Goal: Transaction & Acquisition: Purchase product/service

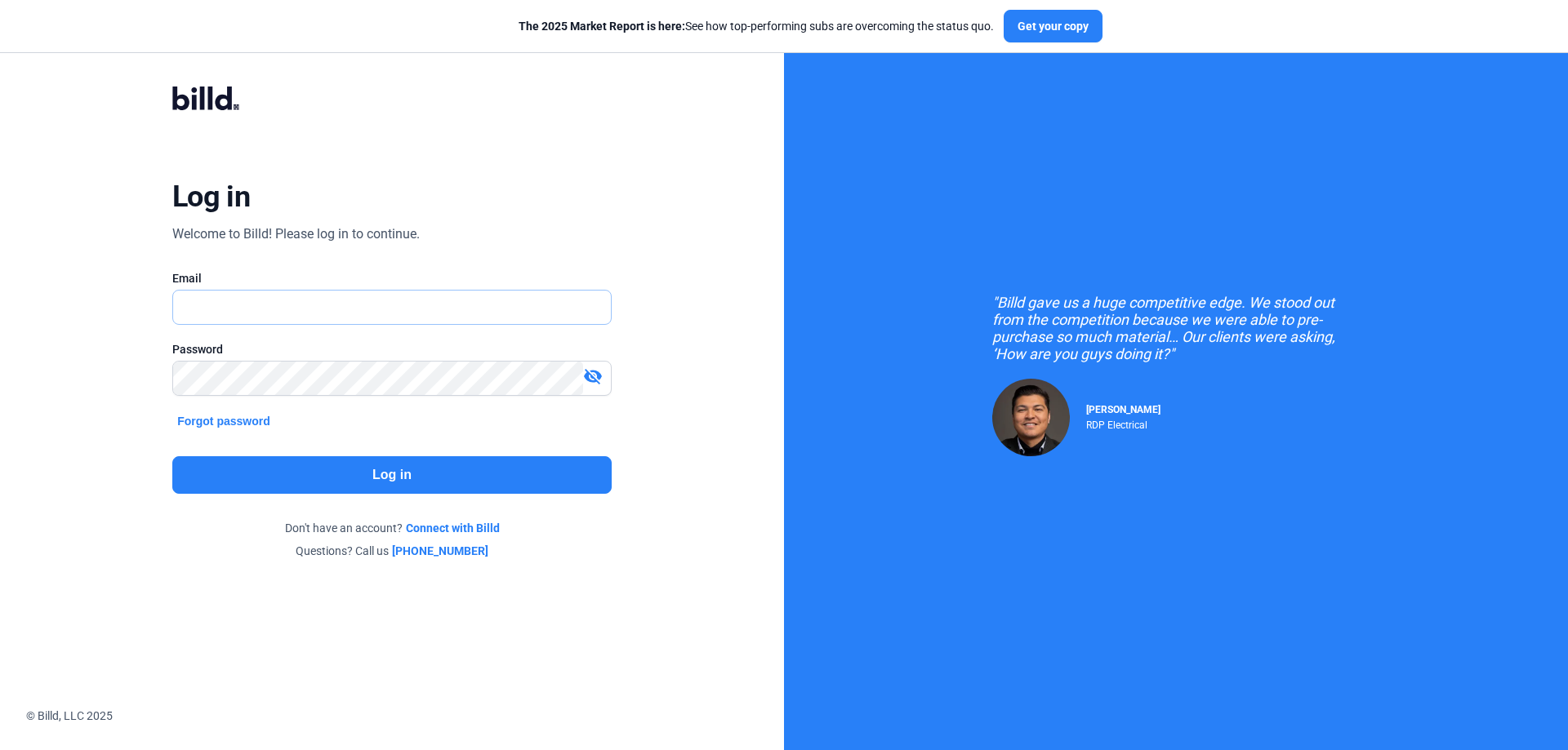
type input "[PERSON_NAME][EMAIL_ADDRESS][DOMAIN_NAME]"
click at [334, 453] on div "Log in Welcome to Billd! Please log in to continue. Email [PERSON_NAME][EMAIL_A…" at bounding box center [391, 322] width 564 height 535
click at [378, 483] on button "Log in" at bounding box center [392, 475] width 439 height 37
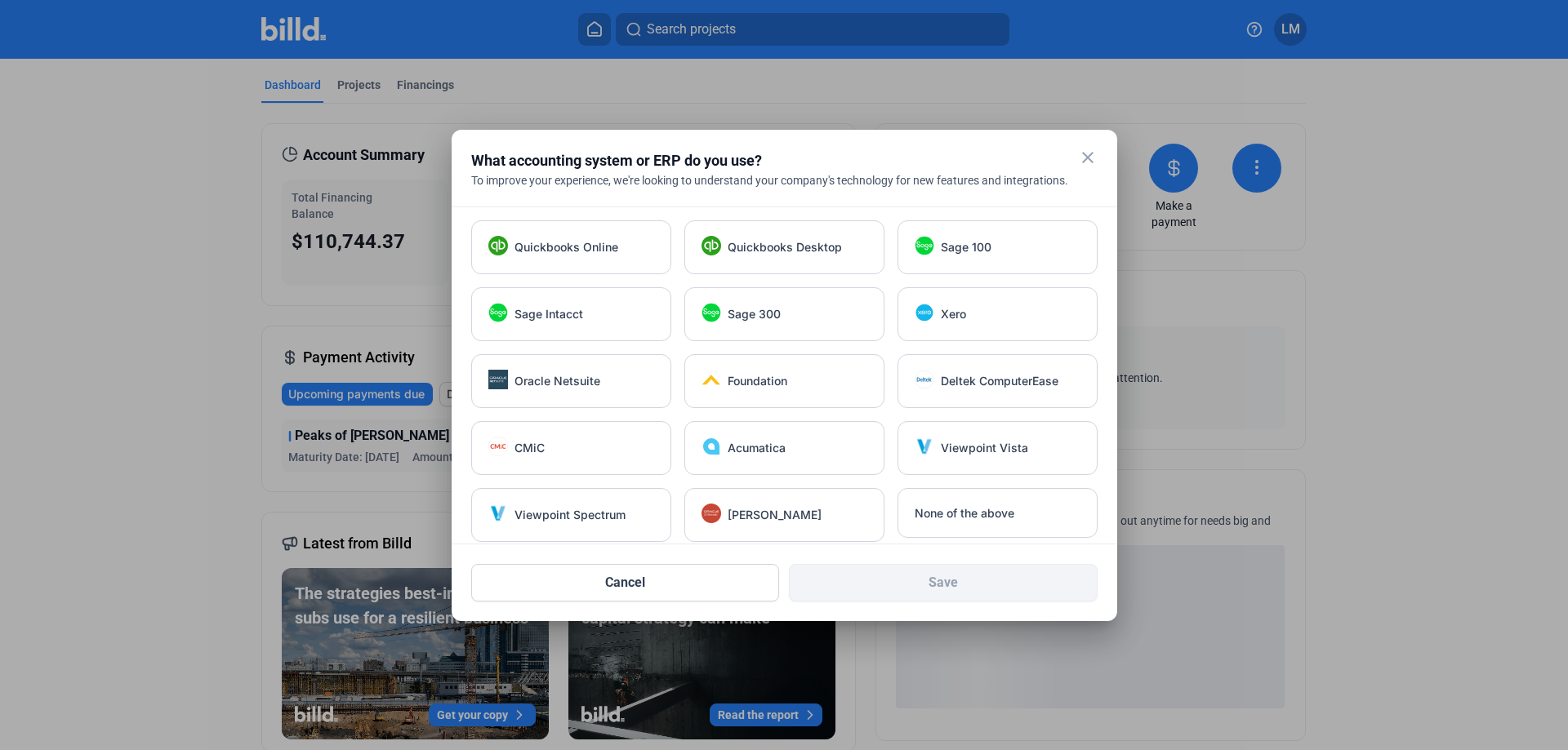
click at [193, 257] on div at bounding box center [784, 375] width 1568 height 750
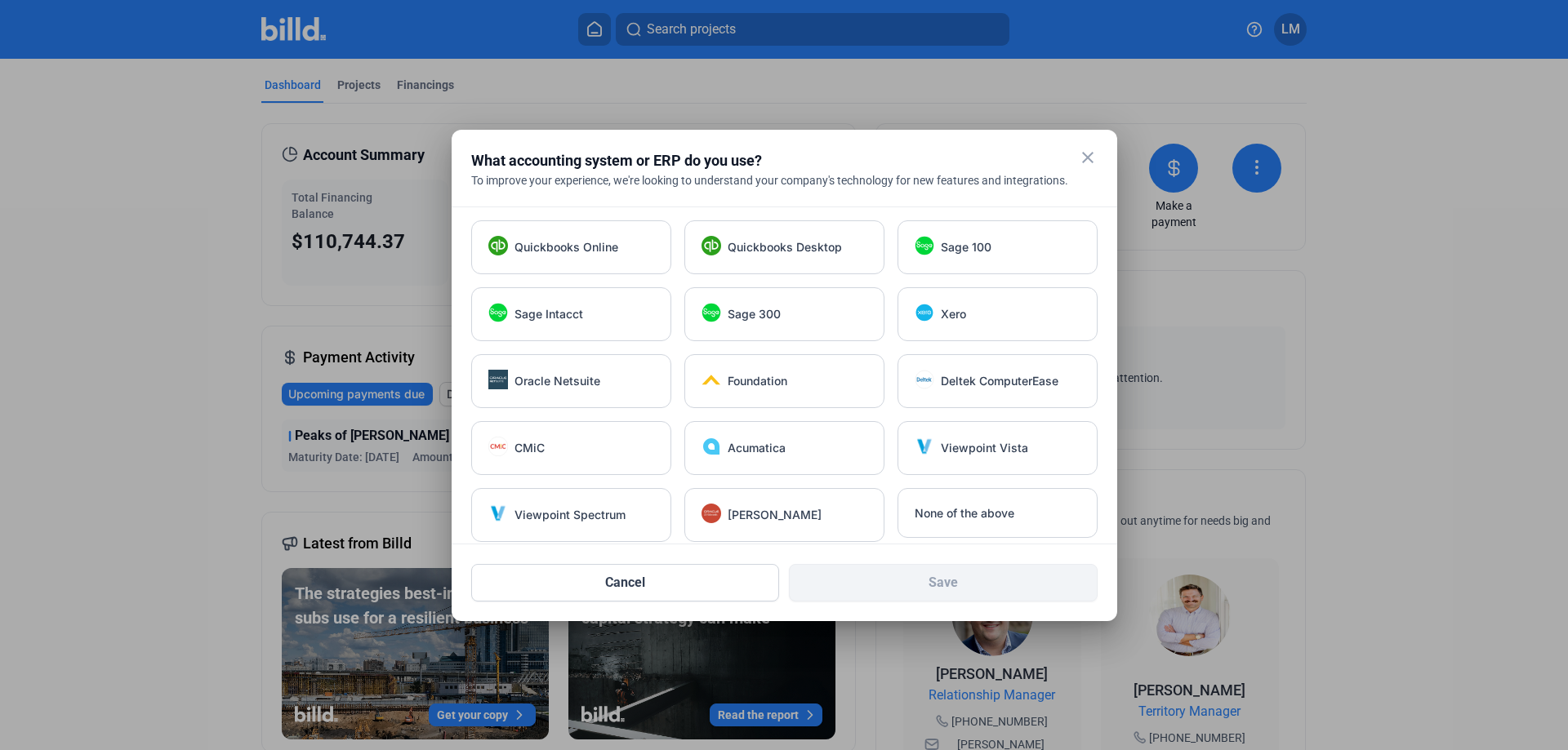
click at [1091, 156] on mat-icon "close" at bounding box center [1087, 158] width 20 height 20
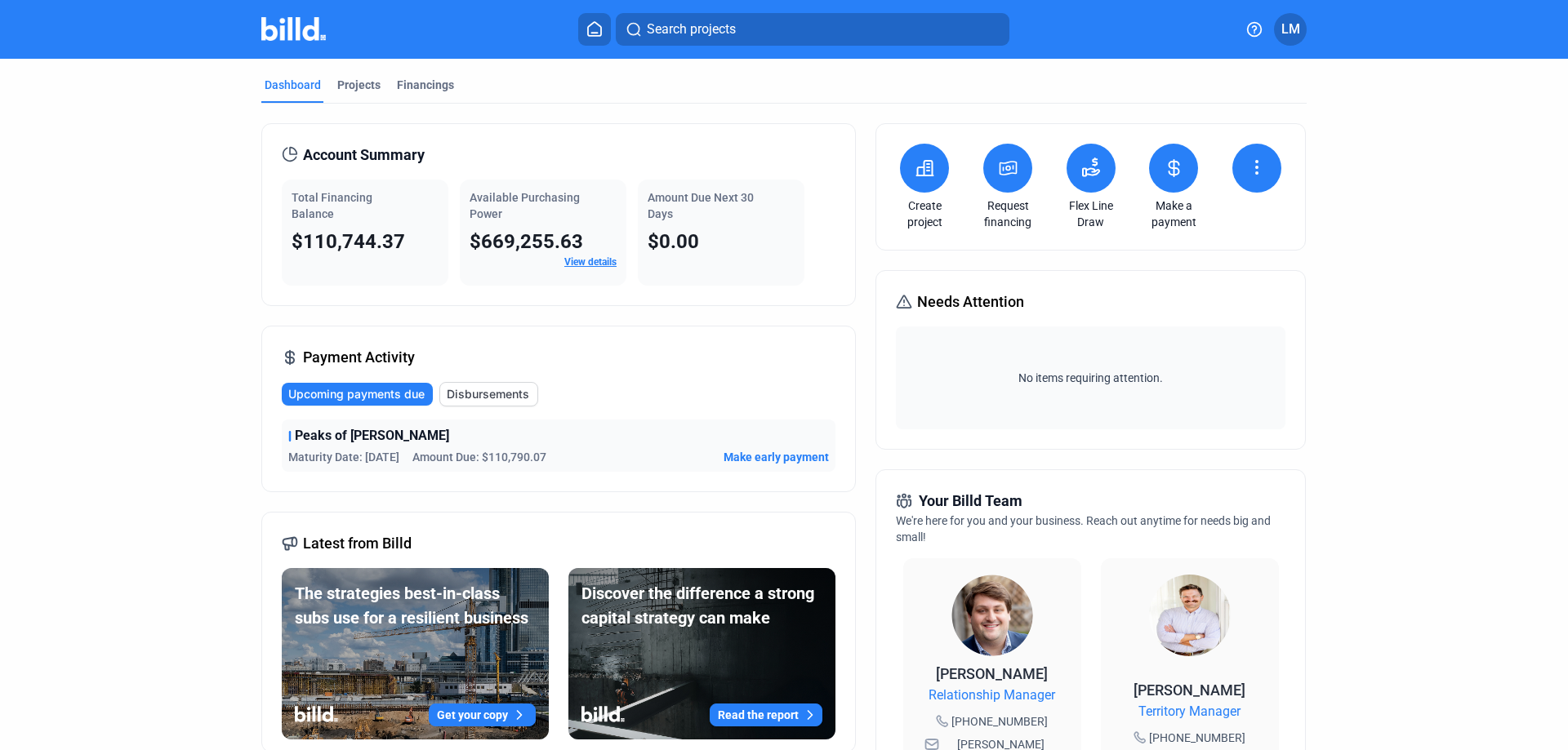
click at [1013, 155] on button at bounding box center [1008, 168] width 49 height 49
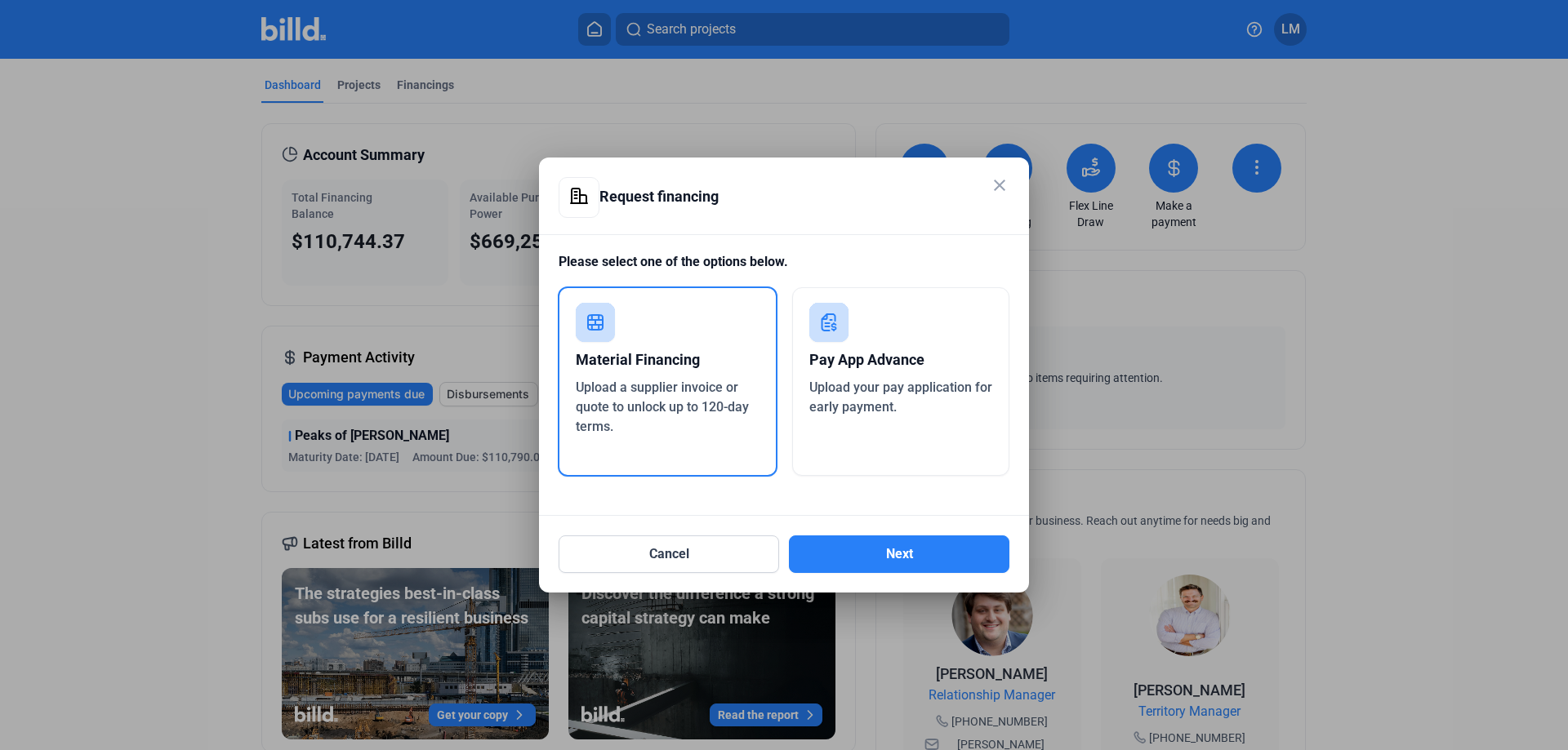
click at [911, 374] on div "Pay App Advance" at bounding box center [901, 359] width 184 height 36
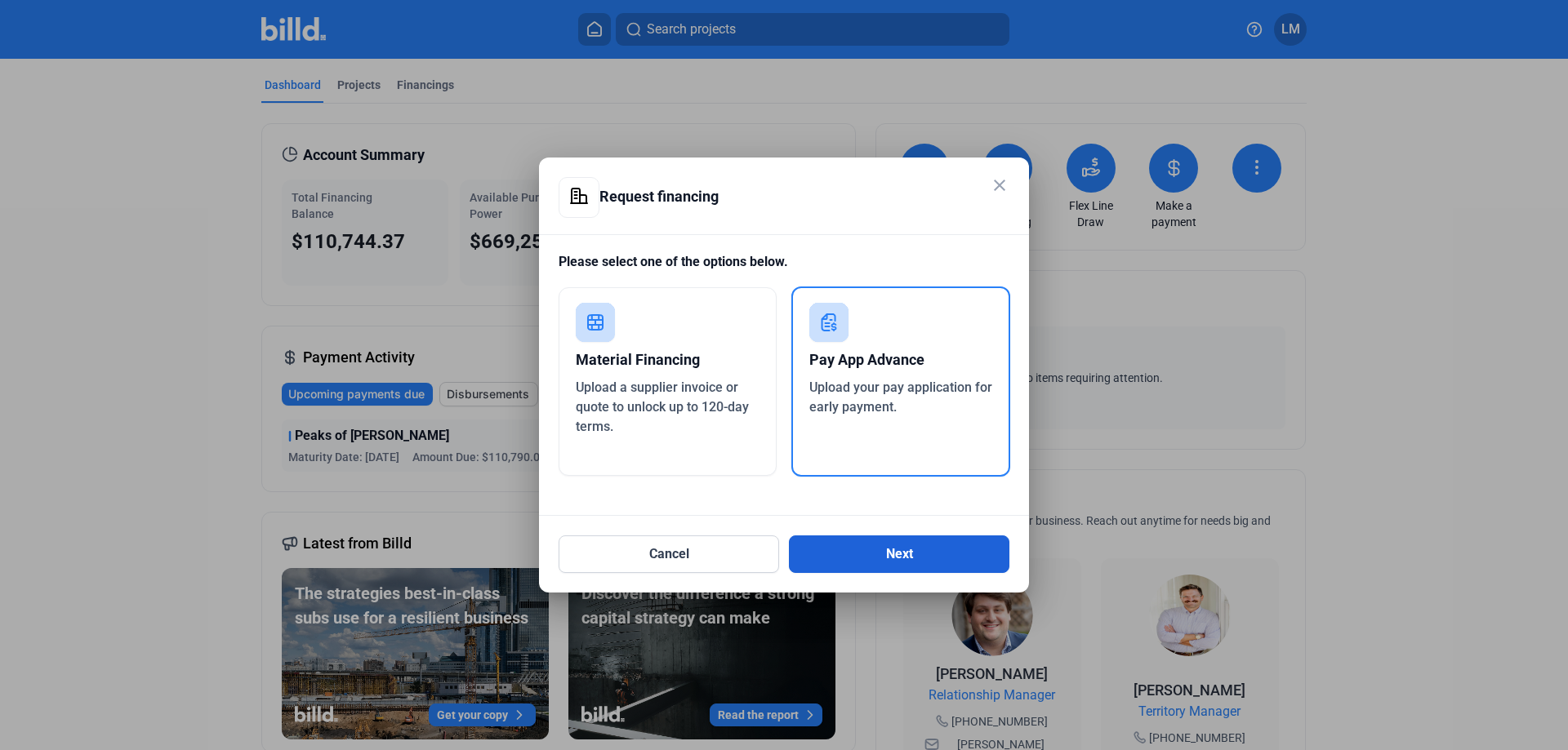
click at [850, 560] on button "Next" at bounding box center [898, 553] width 220 height 37
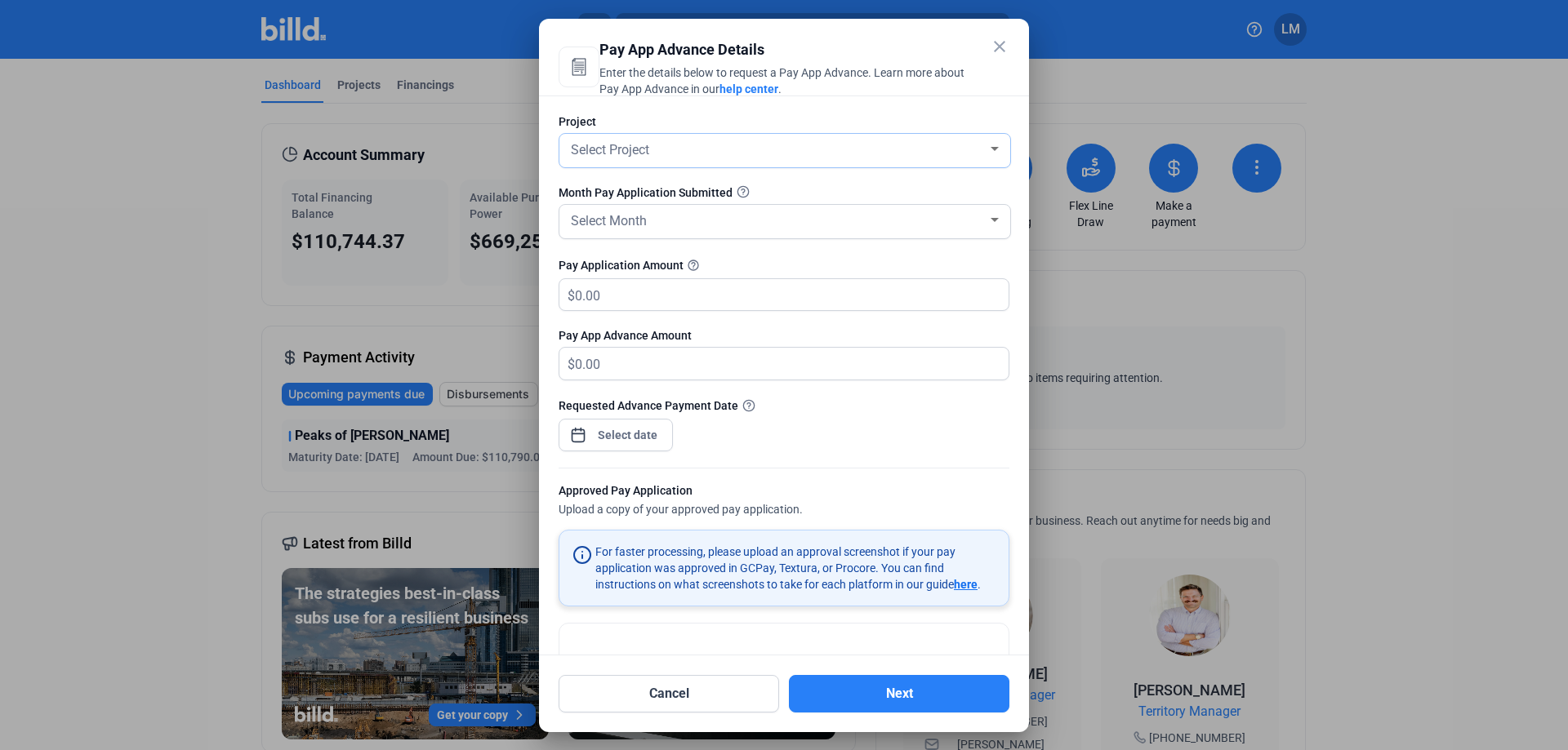
click at [664, 158] on div "Select Project" at bounding box center [777, 148] width 419 height 23
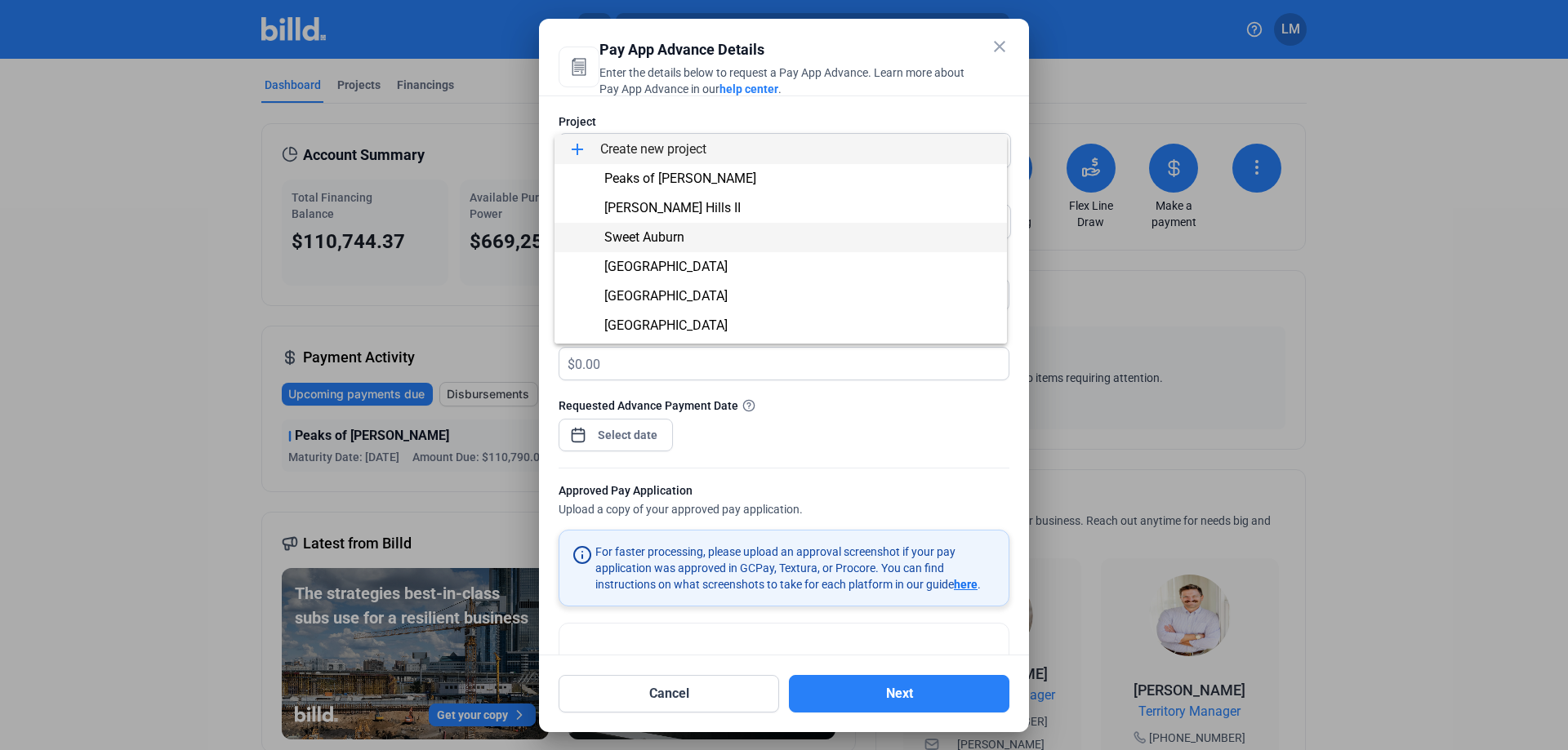
click at [673, 239] on span "Sweet Auburn" at bounding box center [644, 237] width 80 height 16
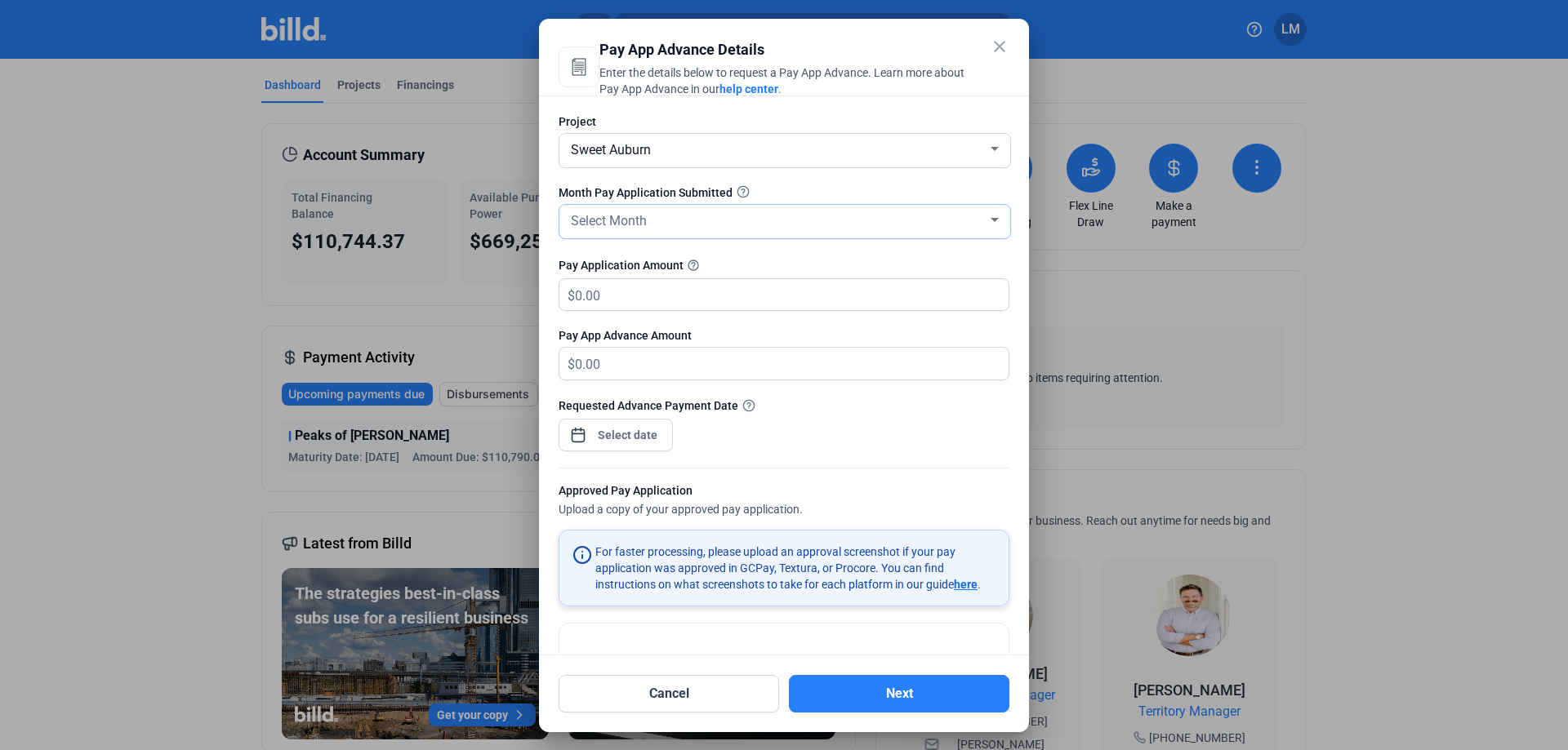
click at [678, 215] on div "Select Month" at bounding box center [777, 219] width 419 height 23
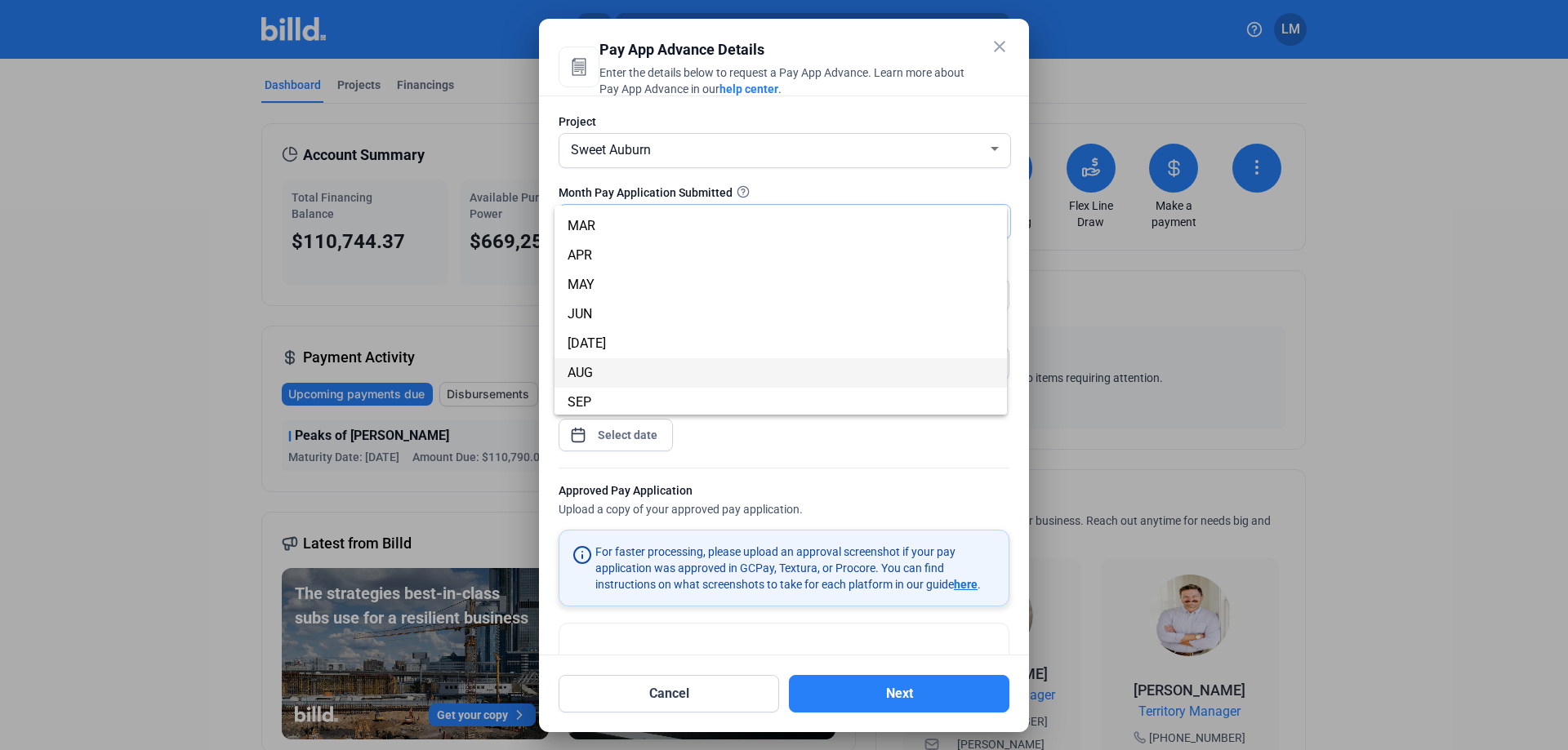
scroll to position [81, 0]
click at [638, 356] on span "AUG" at bounding box center [781, 345] width 426 height 29
click at [745, 295] on input "text" at bounding box center [782, 294] width 415 height 32
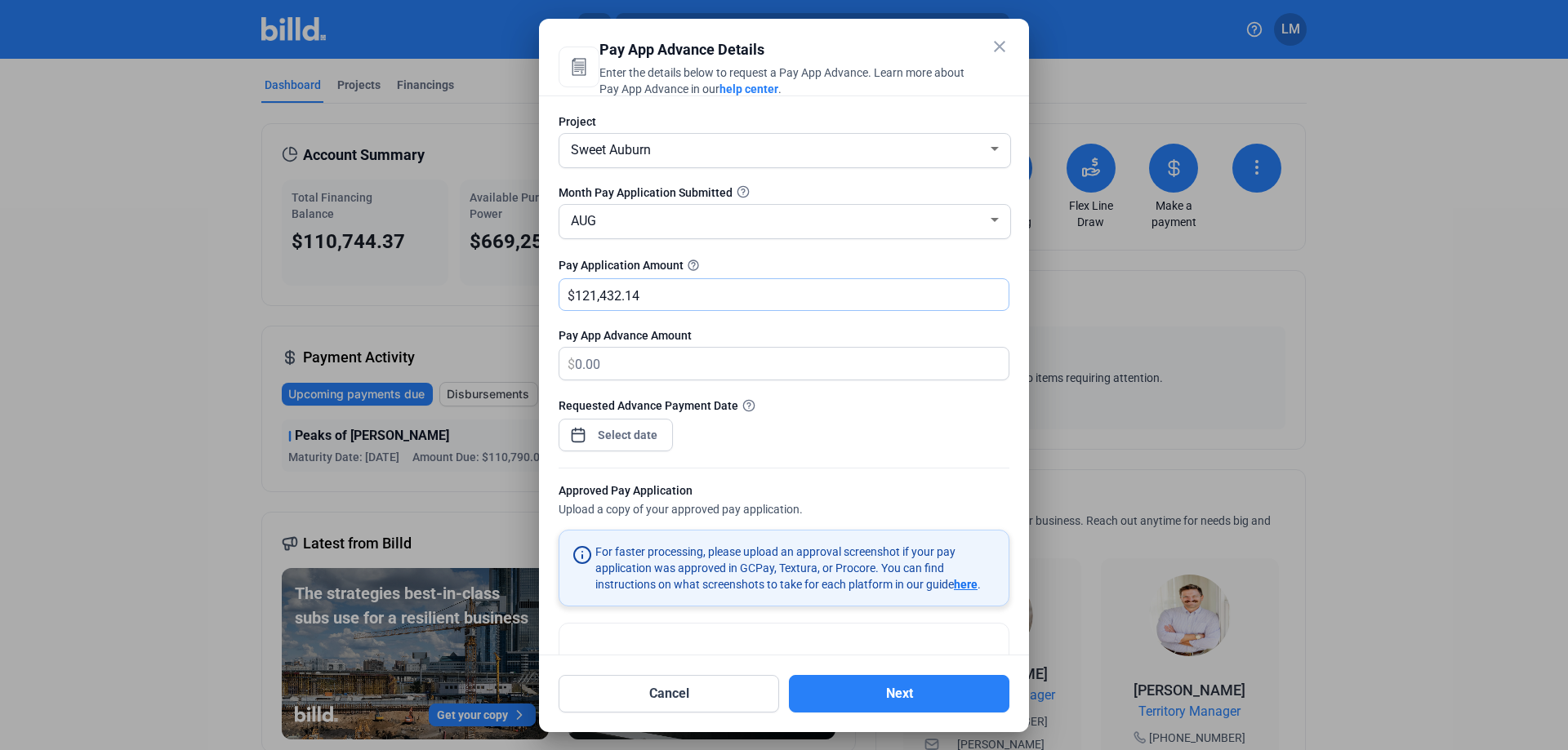
type input "121,432.14"
click at [644, 422] on div at bounding box center [627, 435] width 70 height 29
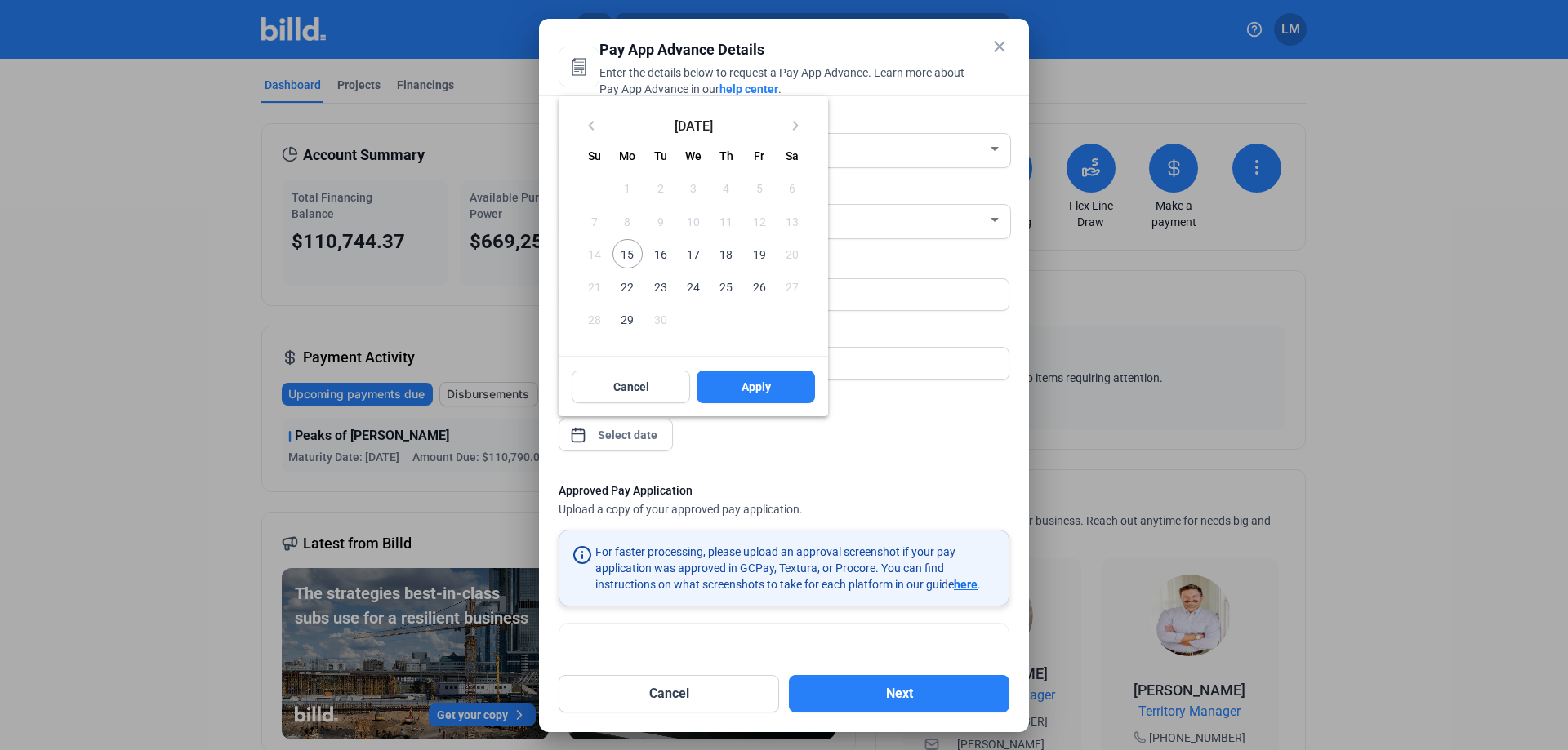
click at [635, 255] on span "15" at bounding box center [627, 254] width 29 height 29
click at [791, 387] on button "Apply" at bounding box center [755, 387] width 119 height 33
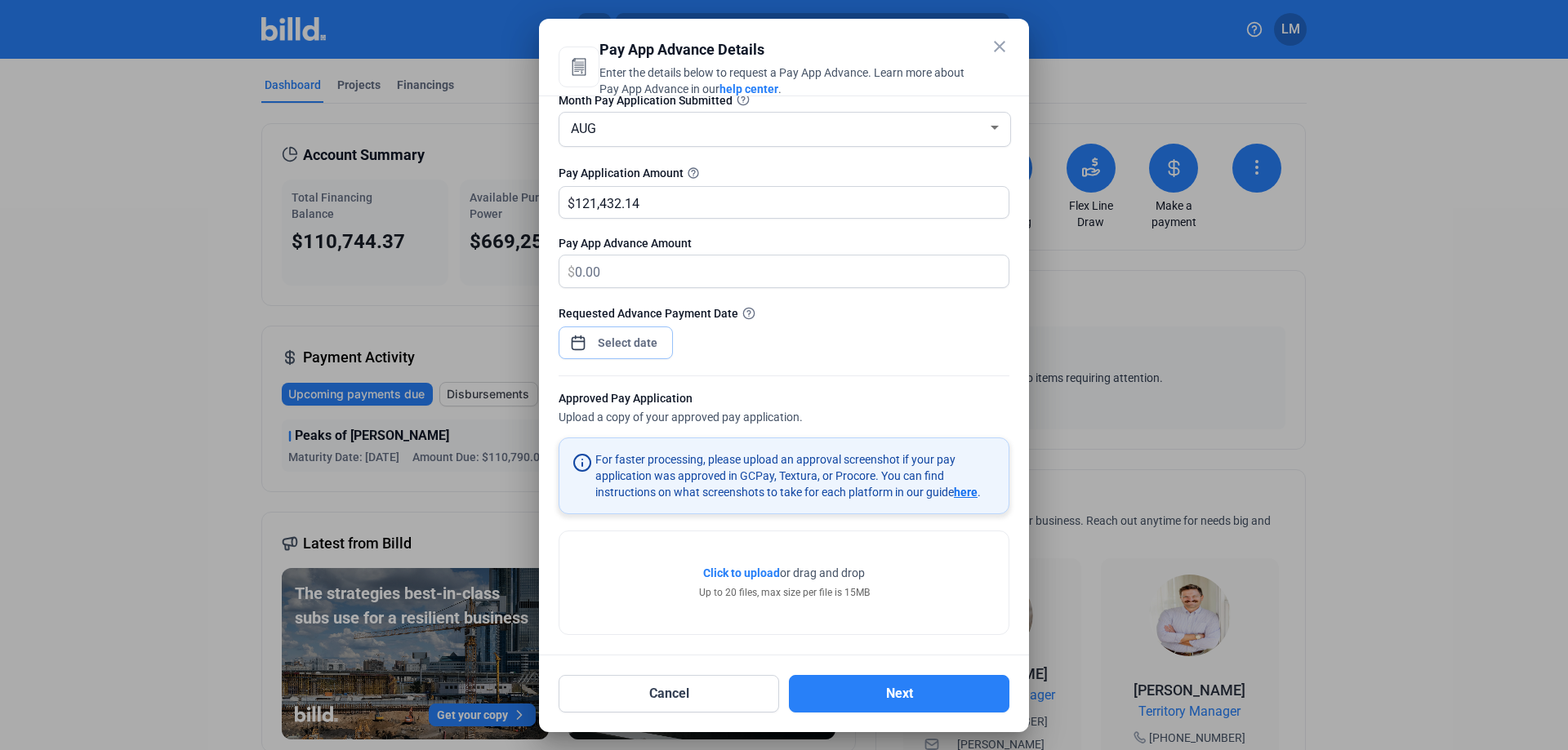
scroll to position [100, 0]
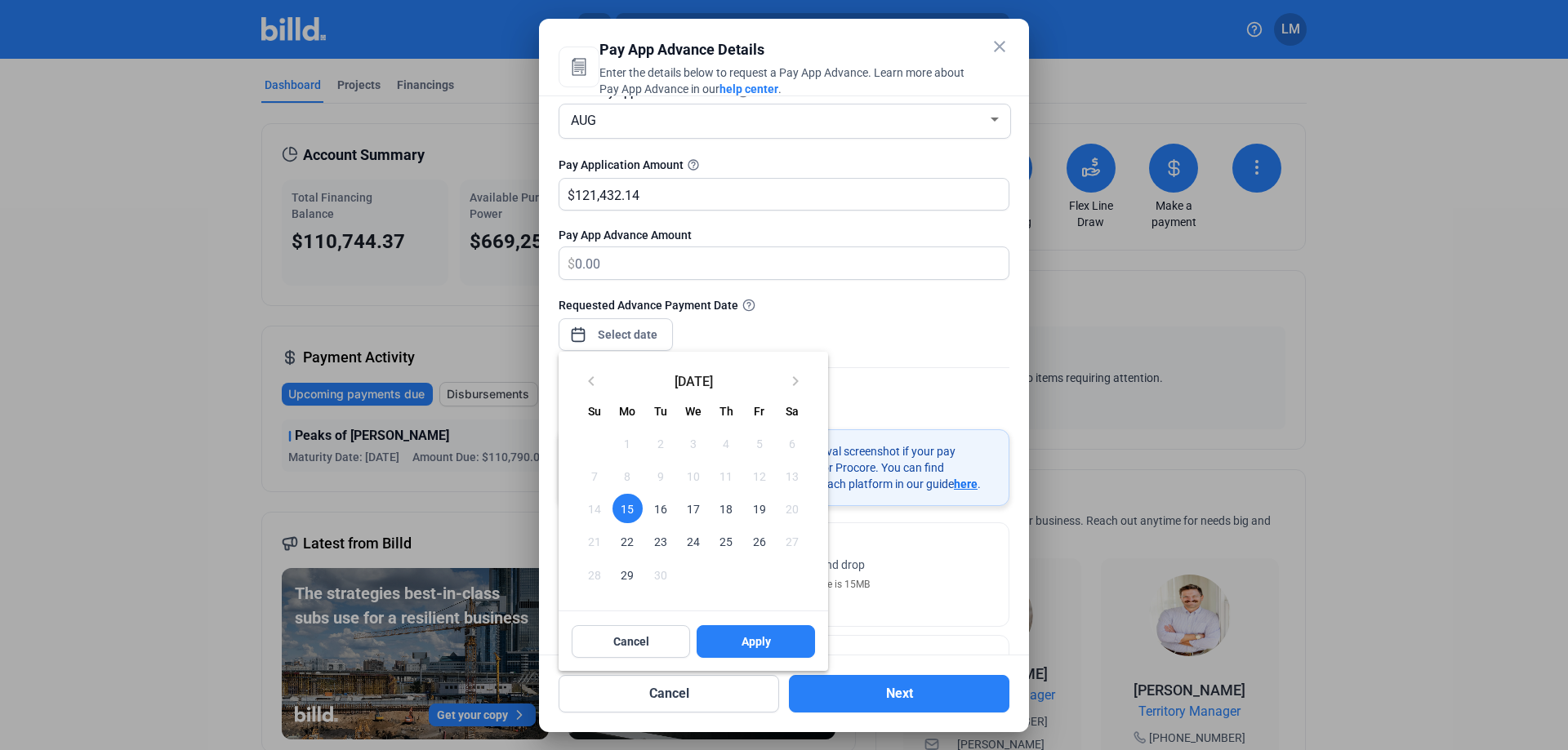
click at [856, 600] on div at bounding box center [784, 375] width 1568 height 750
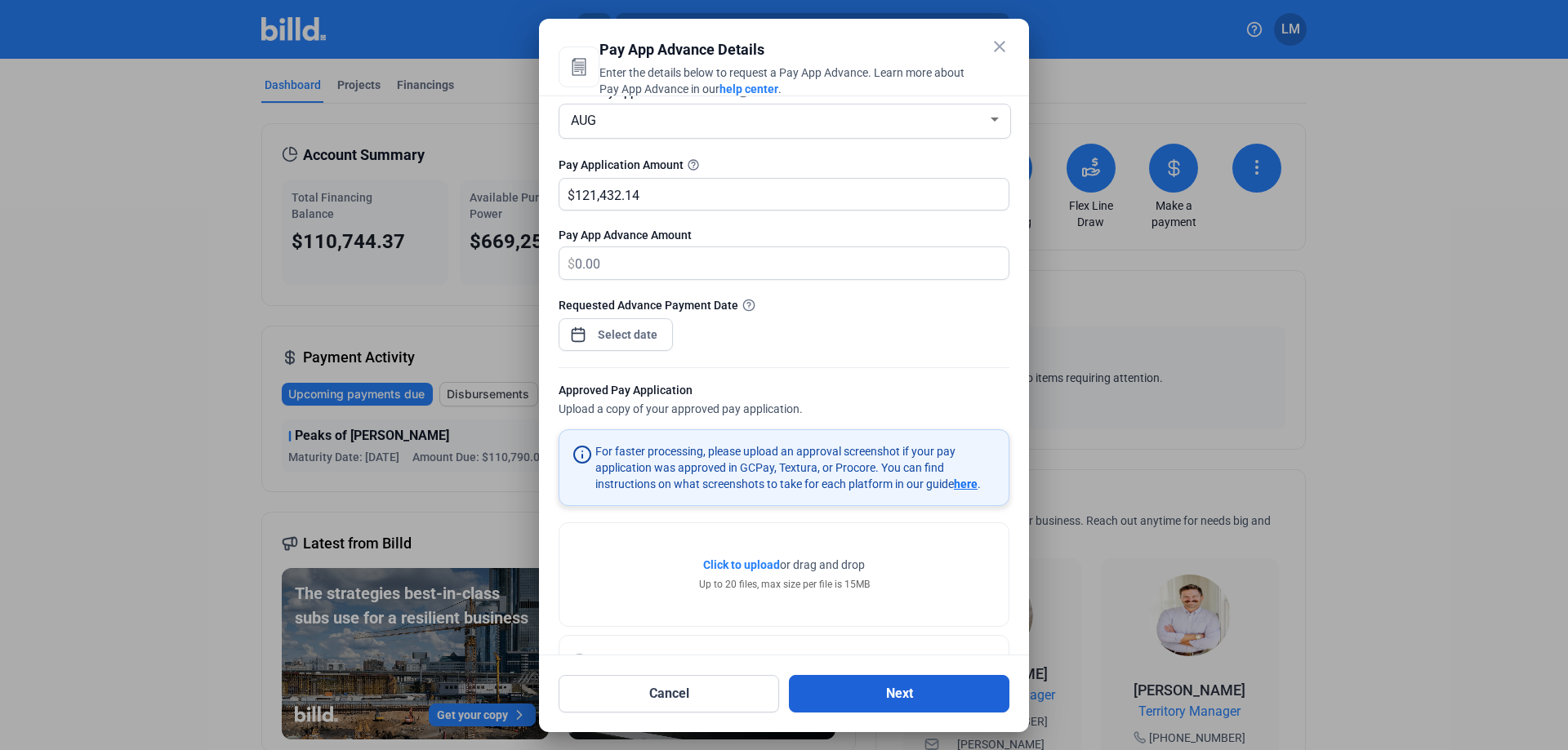
click at [874, 683] on button "Next" at bounding box center [898, 693] width 220 height 37
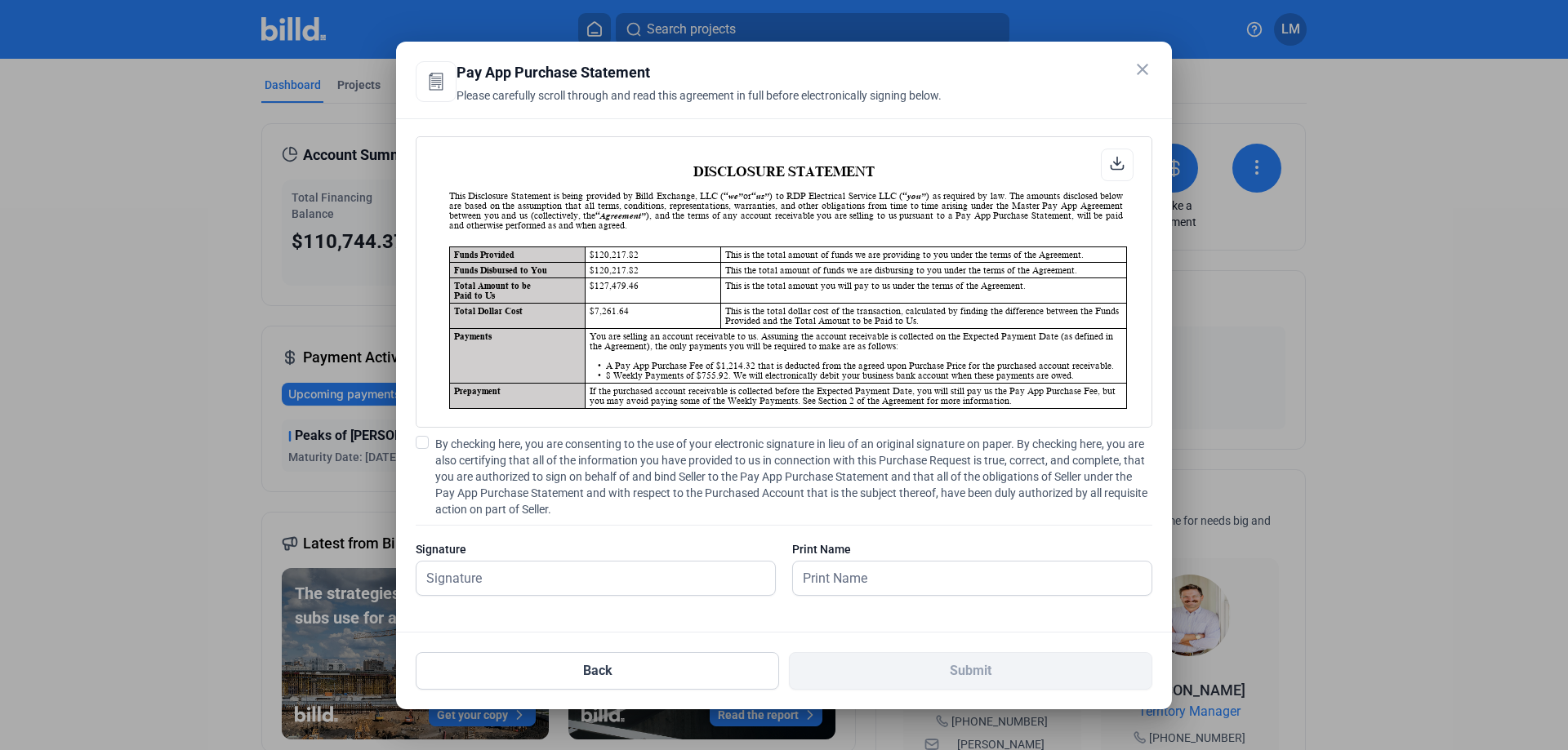
scroll to position [1, 0]
click at [671, 589] on input "text" at bounding box center [586, 578] width 340 height 34
type input "[PERSON_NAME]"
click at [857, 572] on input "text" at bounding box center [962, 578] width 340 height 34
type input "[PERSON_NAME]"
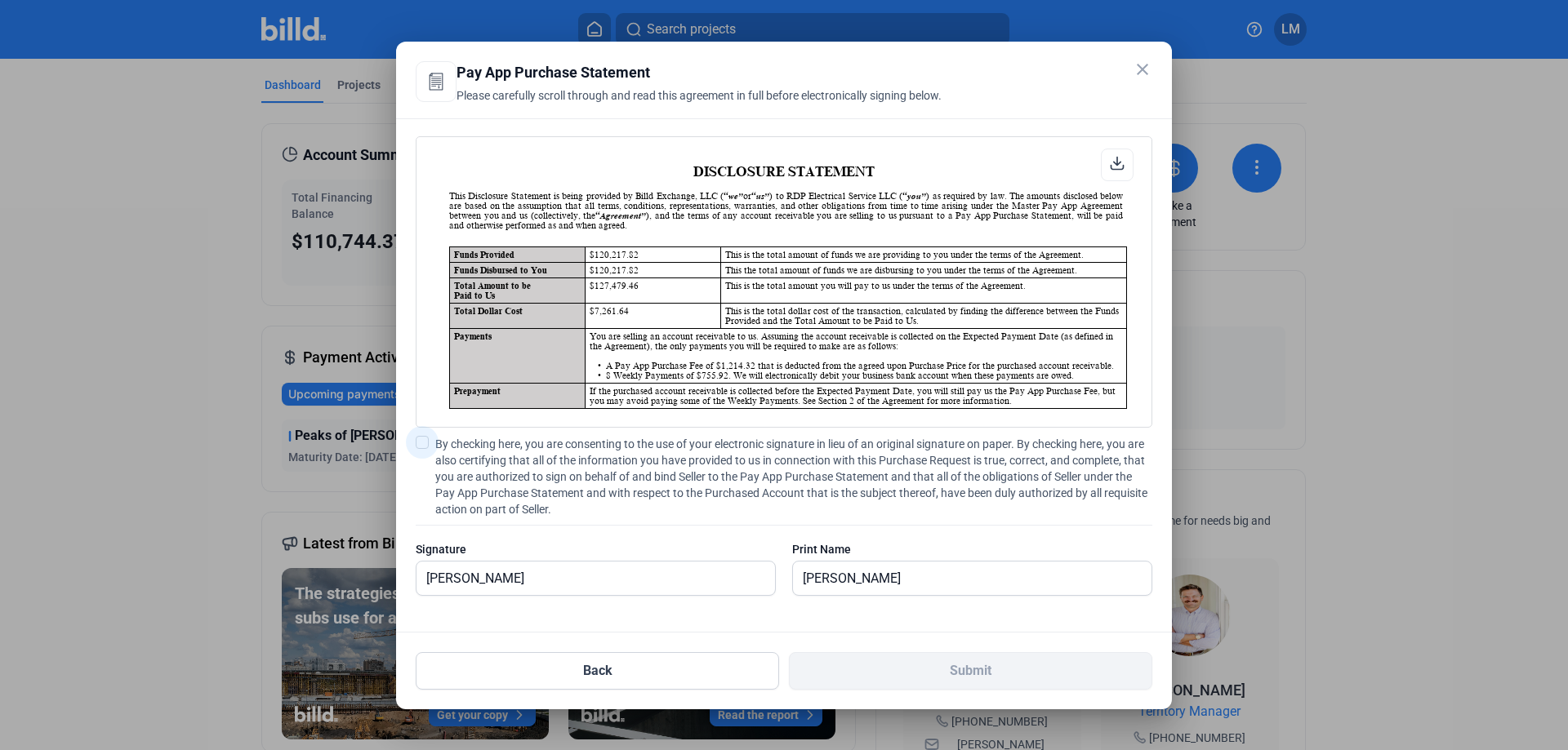
click at [419, 449] on label "By checking here, you are consenting to the use of your electronic signature in…" at bounding box center [784, 476] width 736 height 81
click at [0, 0] on input "By checking here, you are consenting to the use of your electronic signature in…" at bounding box center [0, 0] width 0 height 0
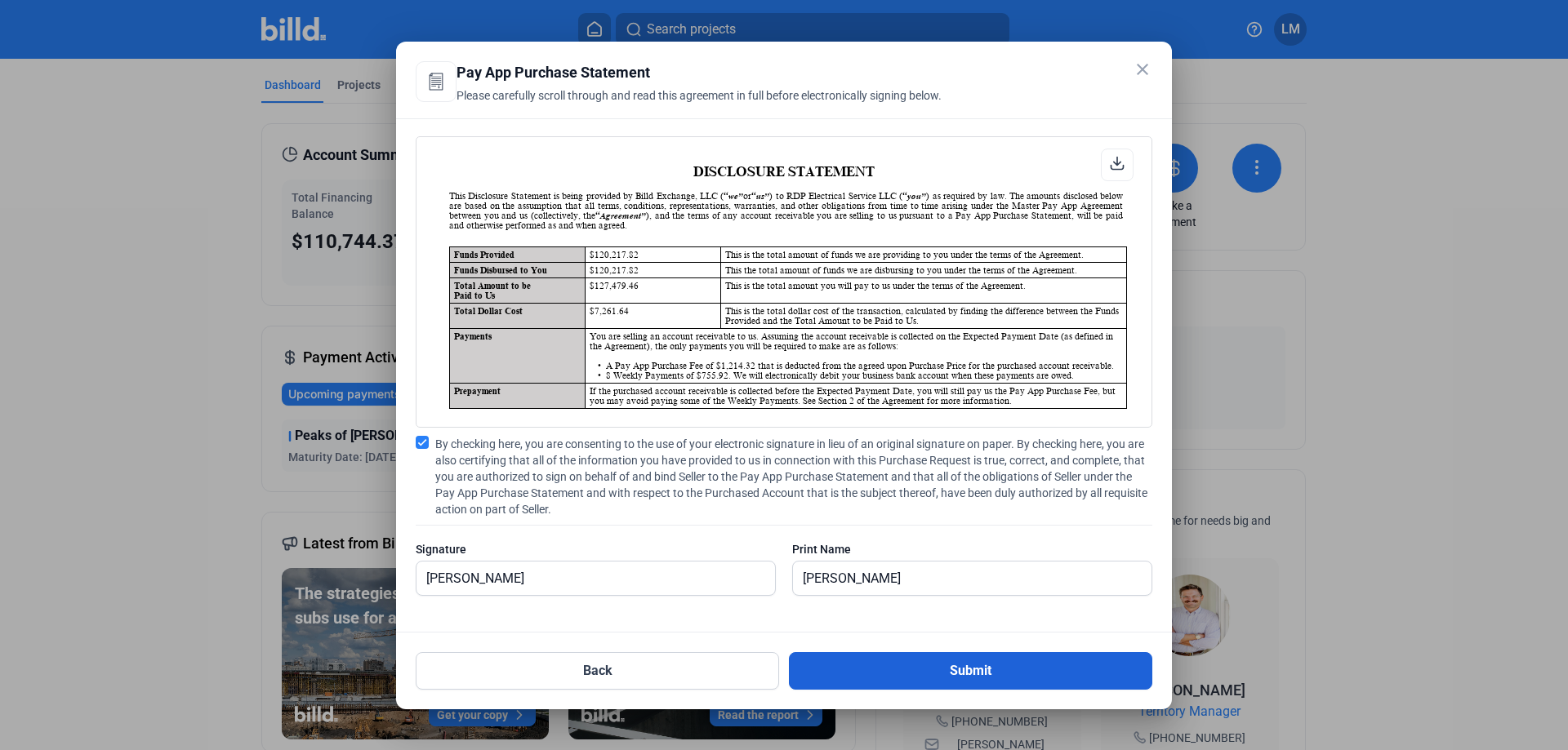
click at [972, 664] on button "Submit" at bounding box center [969, 670] width 363 height 37
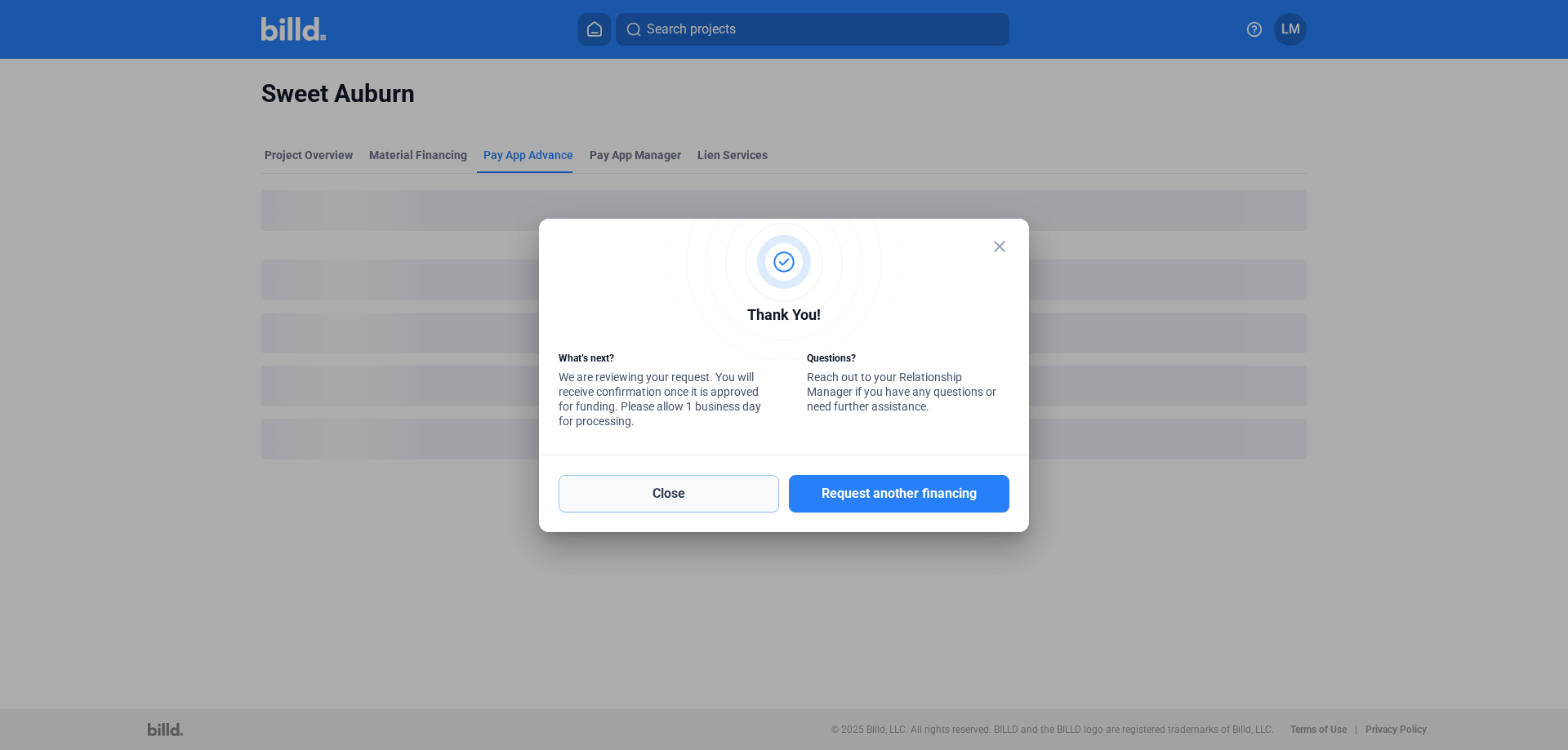
click at [739, 498] on button "Close" at bounding box center [669, 494] width 220 height 37
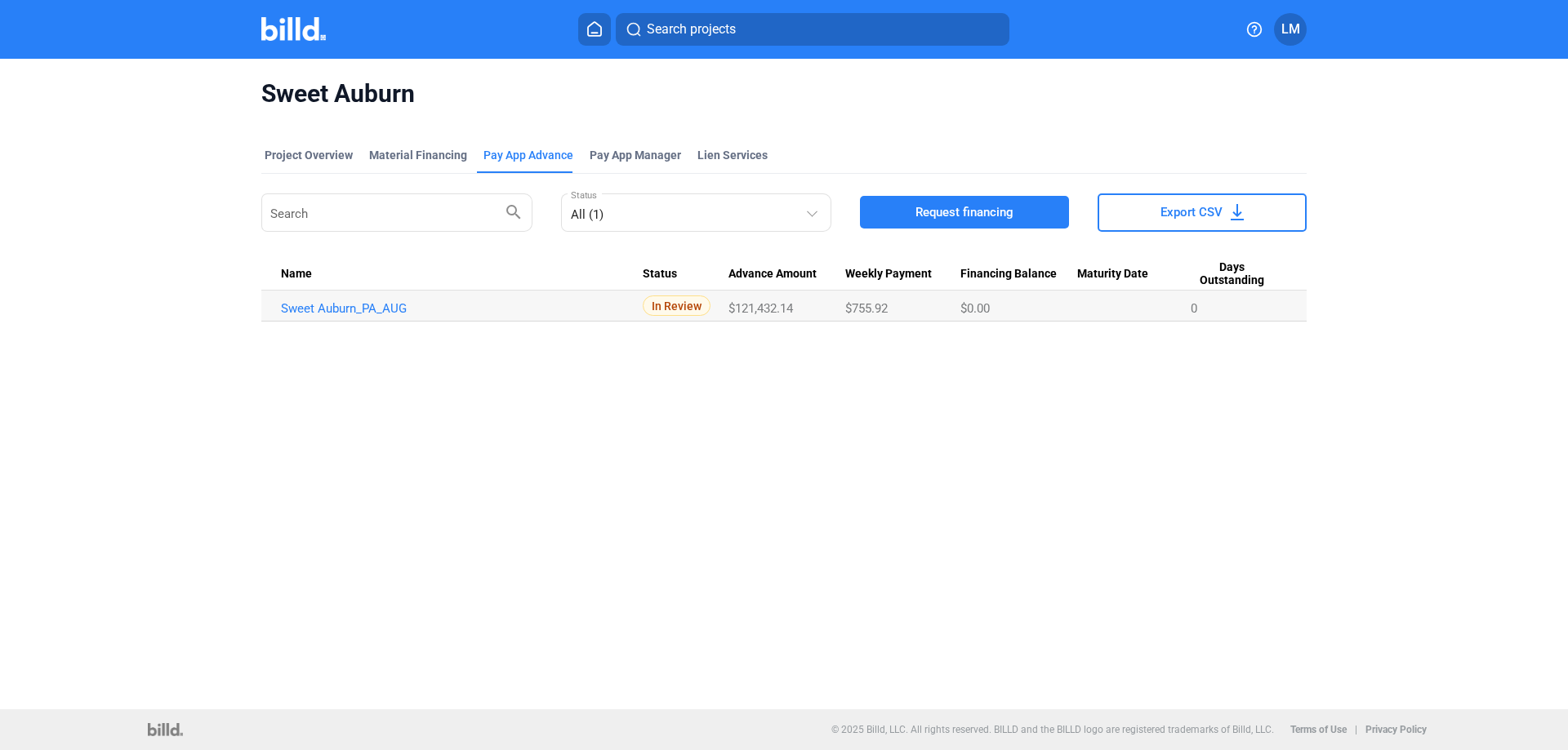
click at [703, 494] on div "Sweet Auburn Project Overview Material Financing Pay App Advance Pay App Manage…" at bounding box center [784, 384] width 1568 height 650
